Goal: Task Accomplishment & Management: Manage account settings

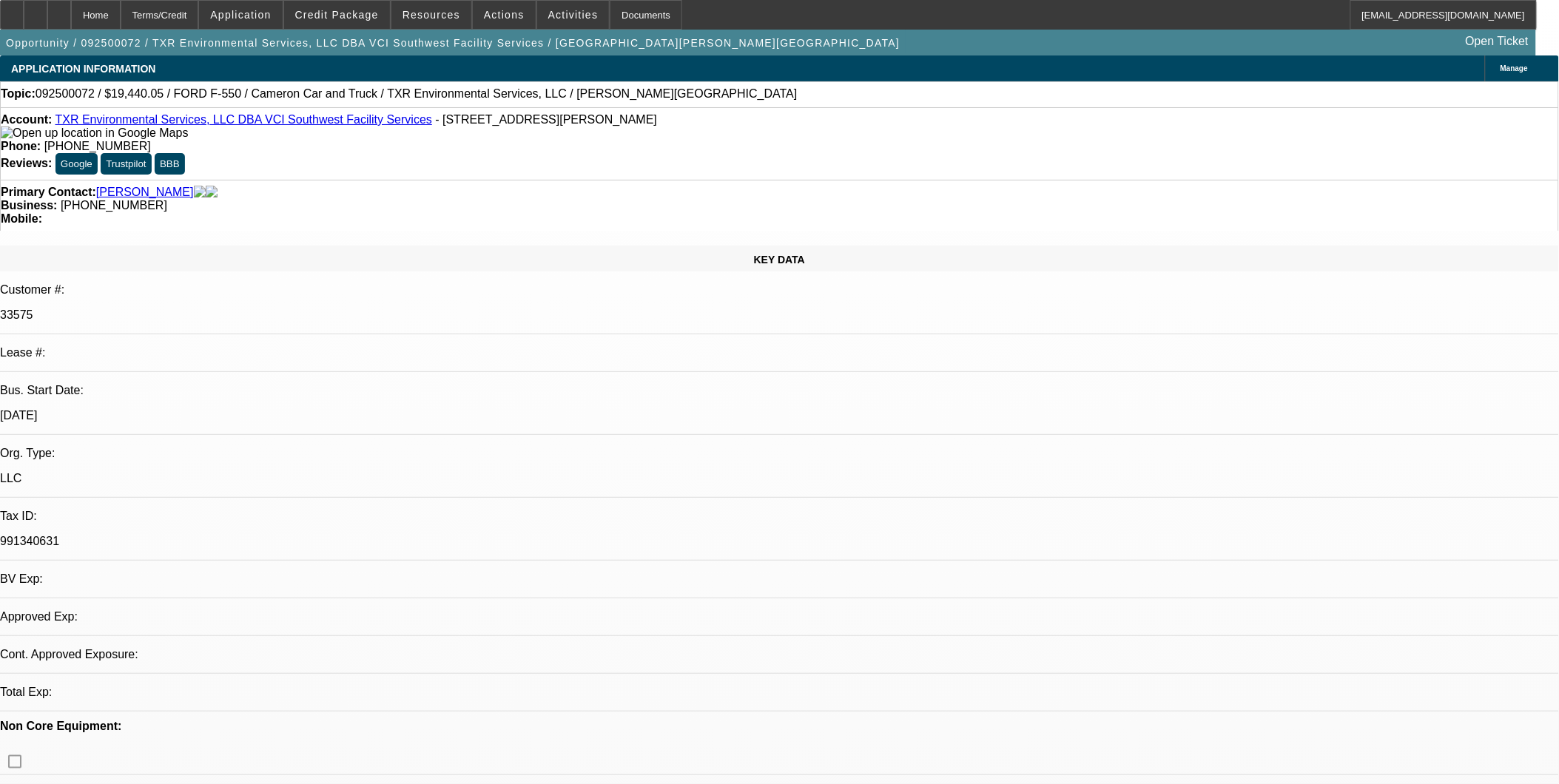
select select "2"
select select "0.1"
select select "1"
select select "2"
select select "4"
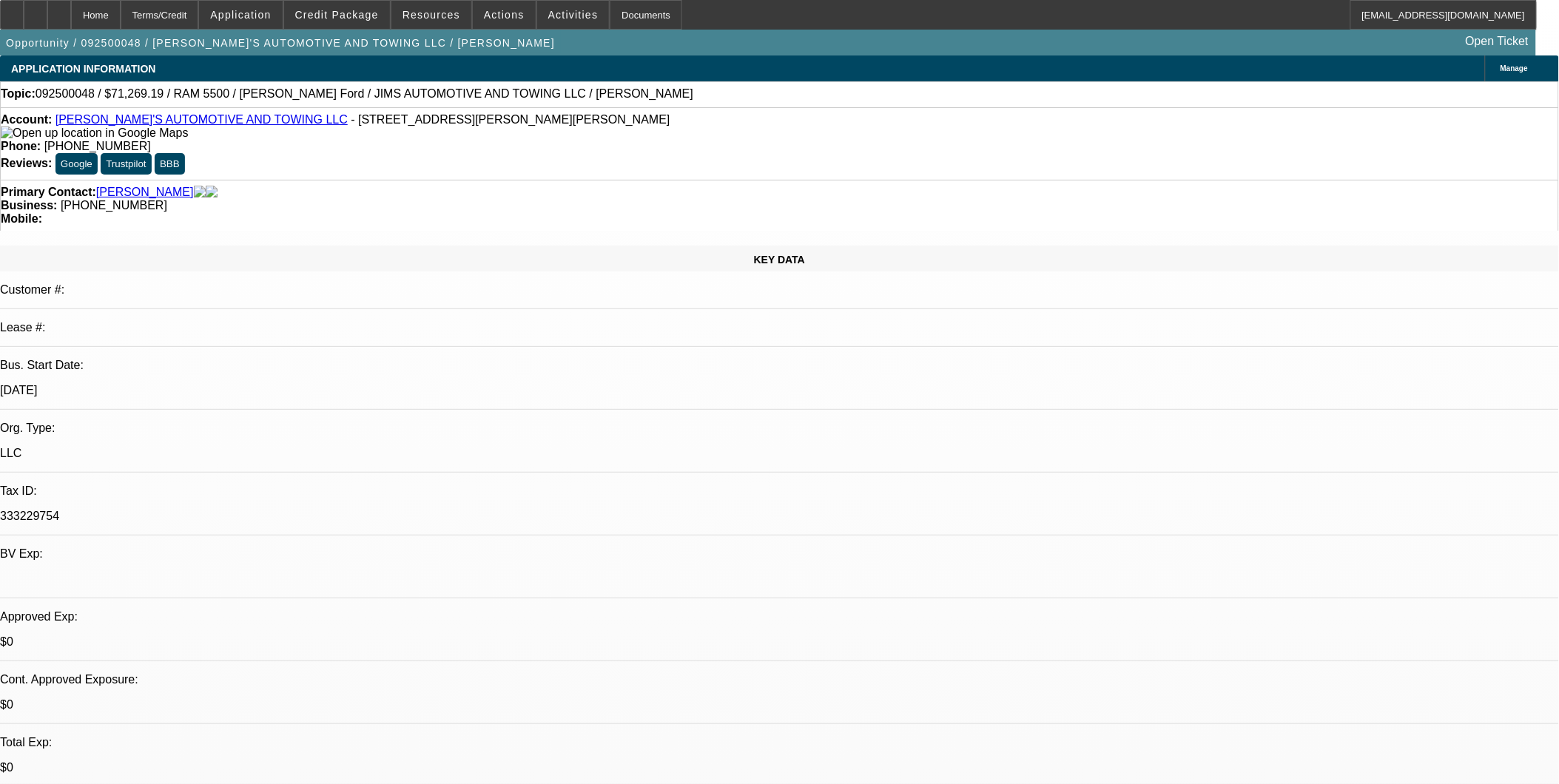
select select "0"
select select "0.1"
select select "0"
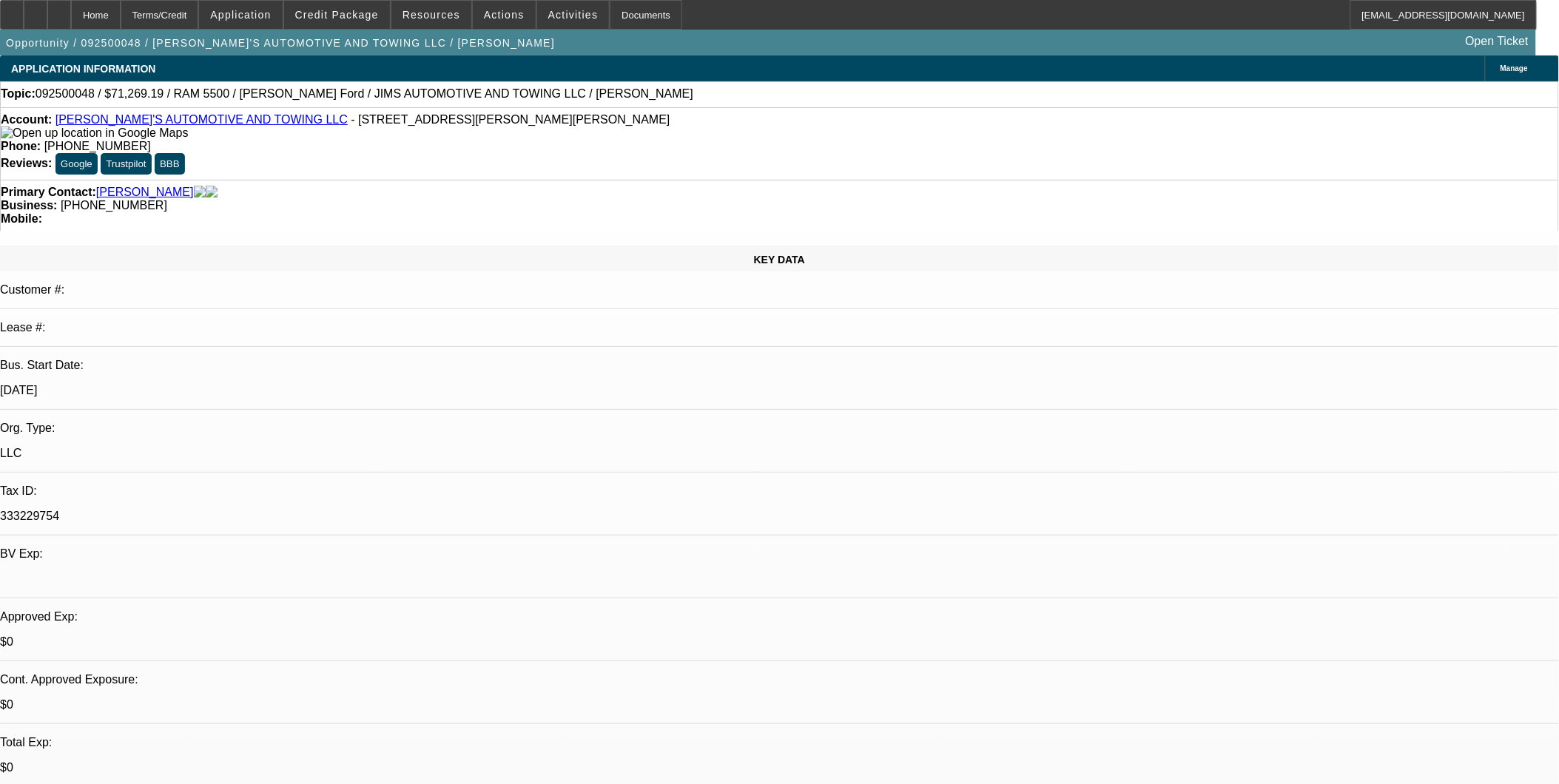
select select "0.1"
select select "0"
select select "0.1"
select select "0"
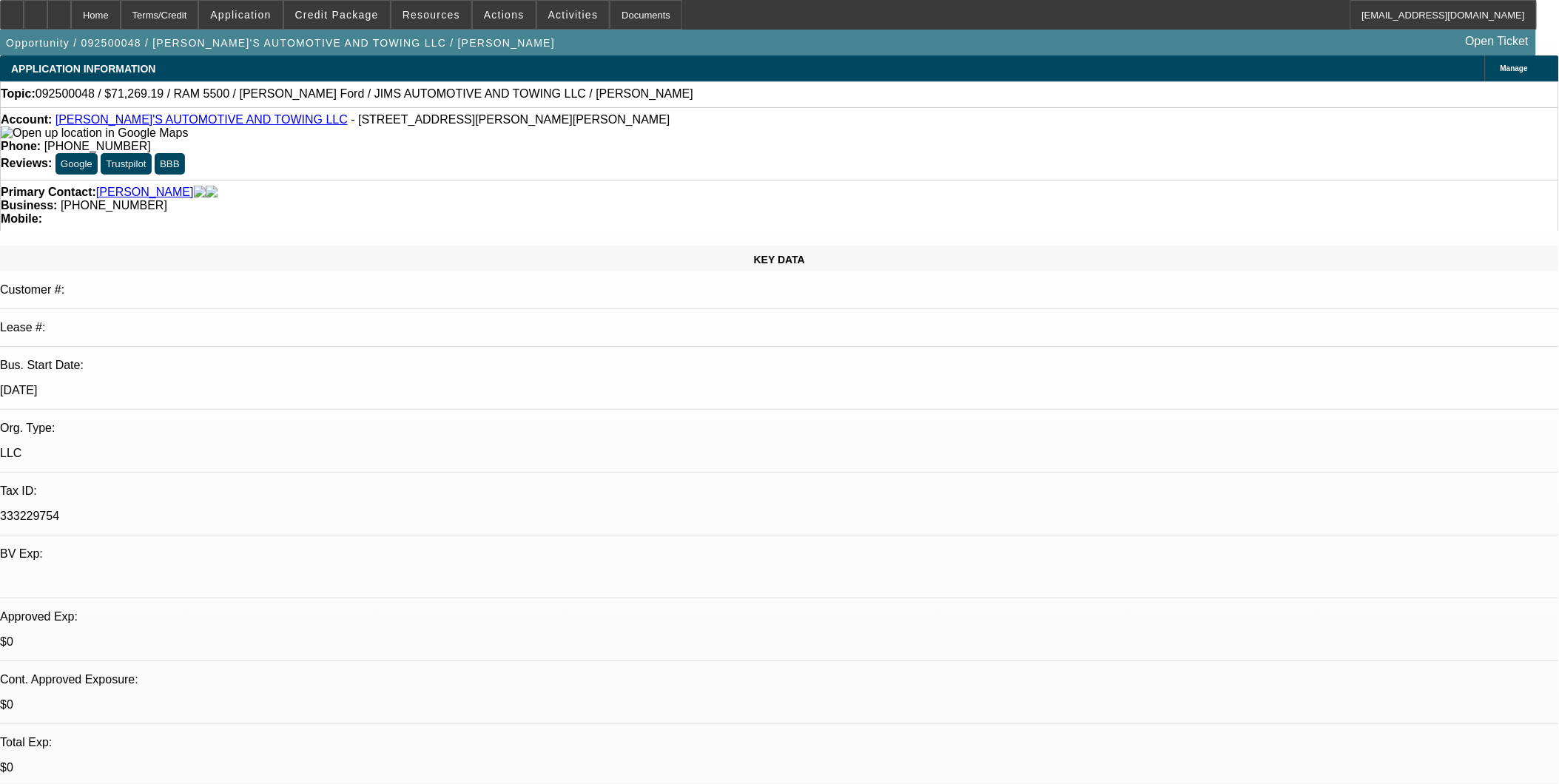
select select "0"
select select "0.1"
select select "1"
select select "3"
select select "4"
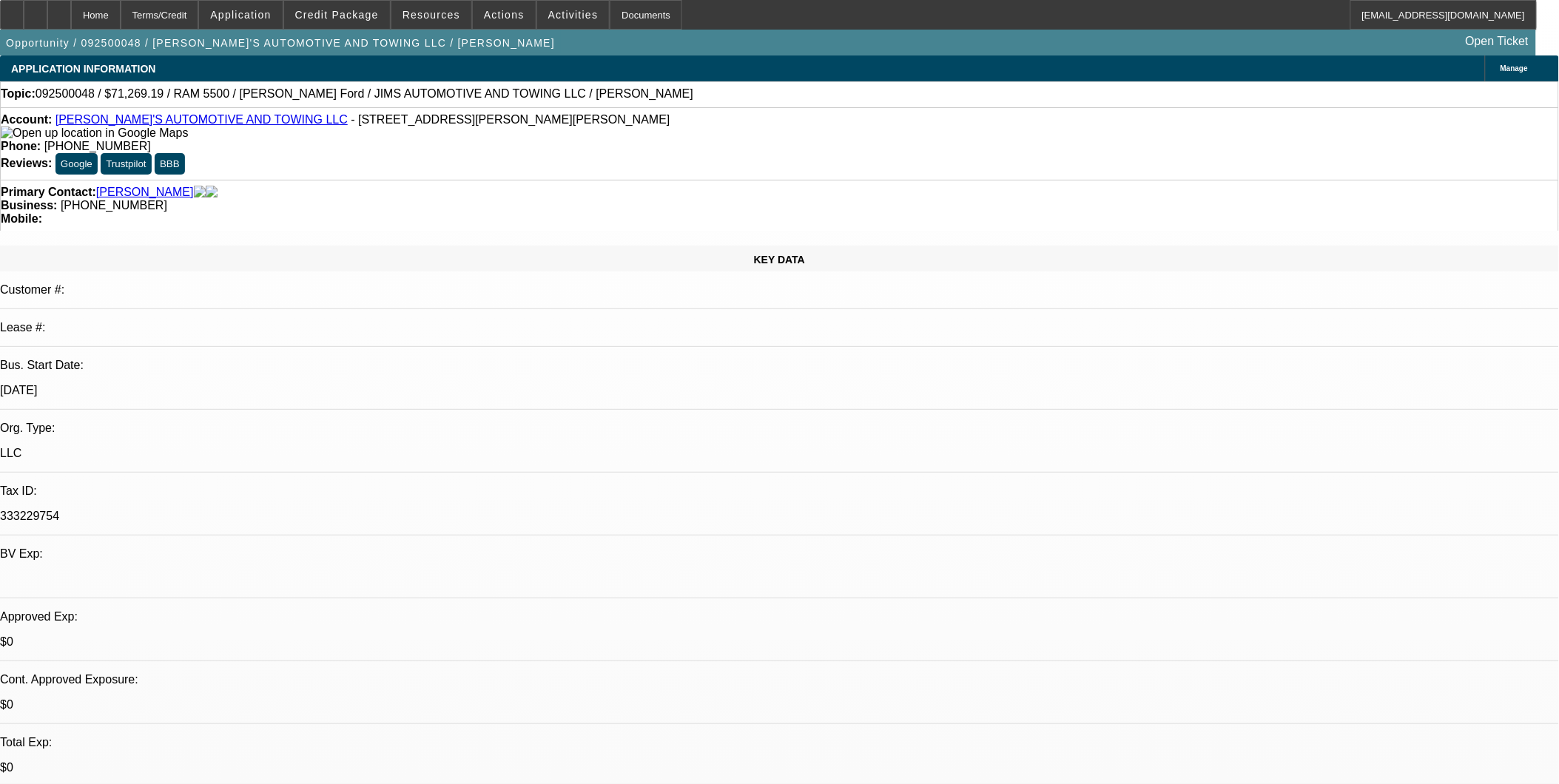
select select "1"
select select "3"
select select "4"
select select "1"
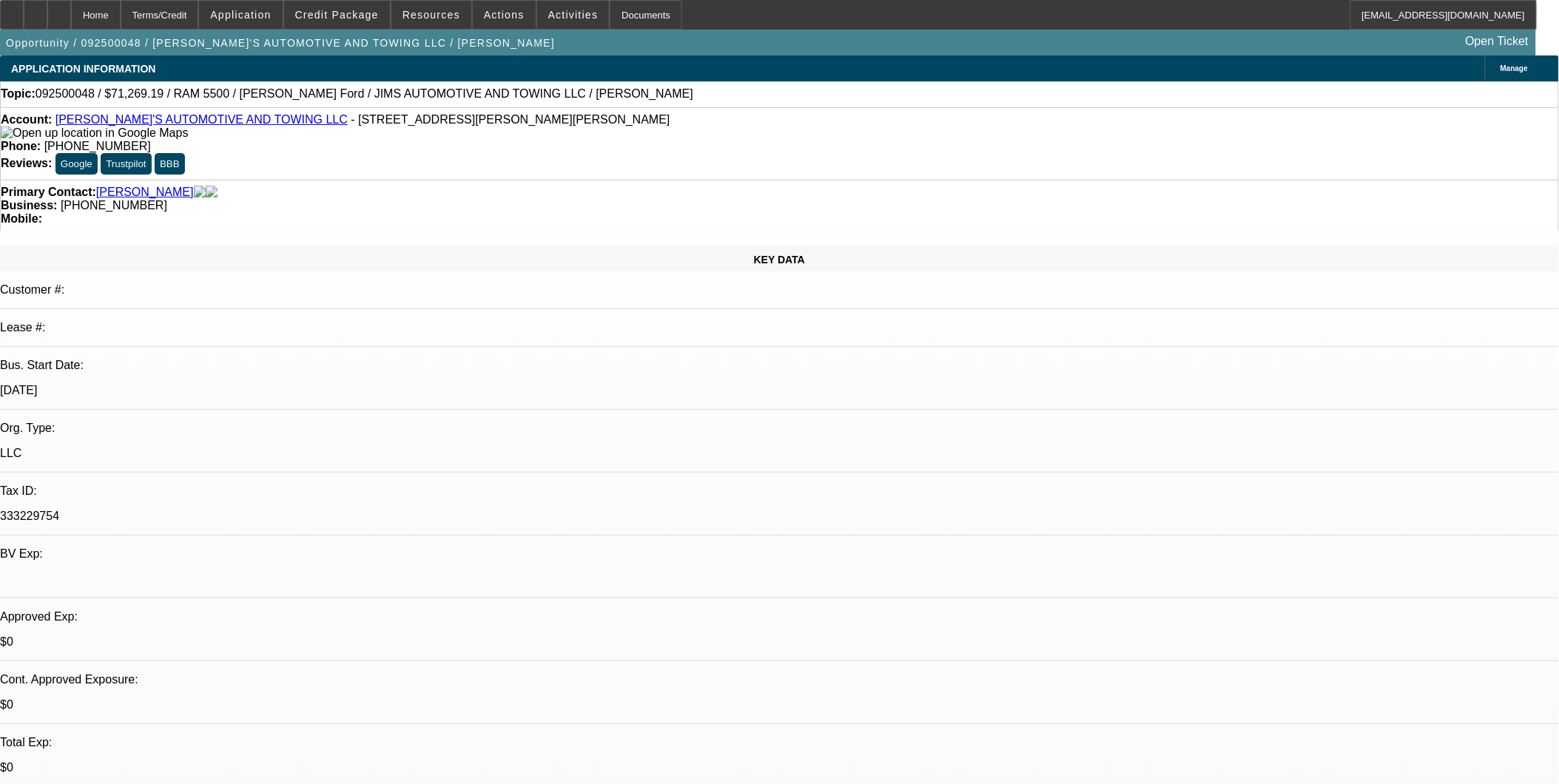
select select "4"
select select "1"
select select "4"
drag, startPoint x: 1289, startPoint y: 253, endPoint x: 1255, endPoint y: 309, distance: 65.5
